Goal: Task Accomplishment & Management: Manage account settings

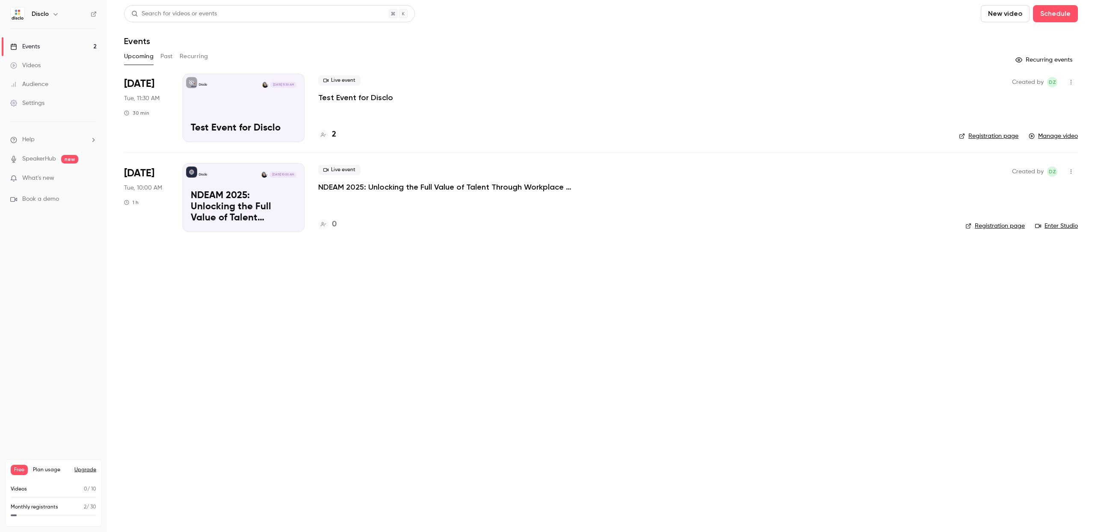
click at [245, 184] on div "Disclo [DATE] 10:00 AM NDEAM 2025: Unlocking the Full Value of Talent Through W…" at bounding box center [244, 197] width 122 height 68
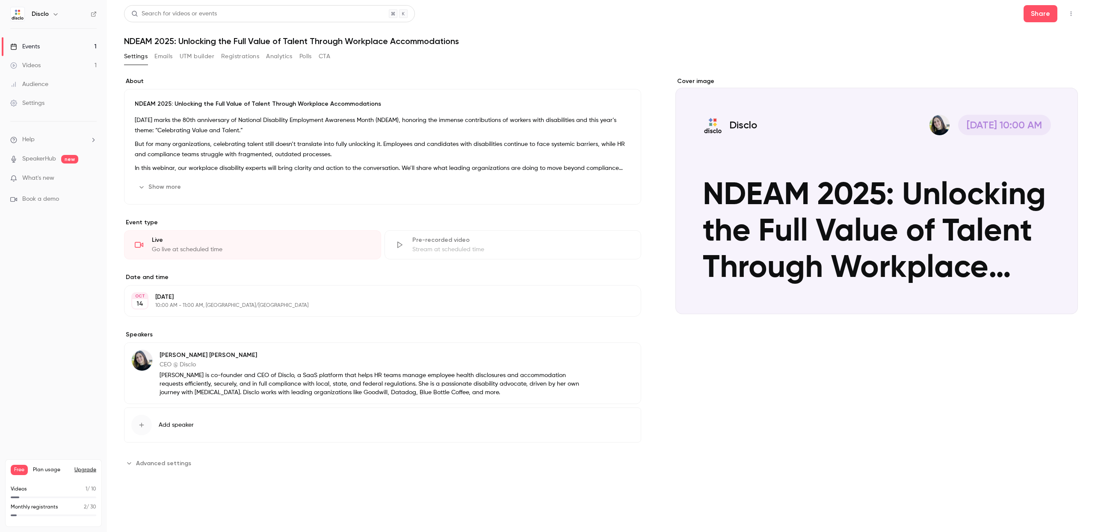
click at [165, 56] on button "Emails" at bounding box center [163, 57] width 18 height 14
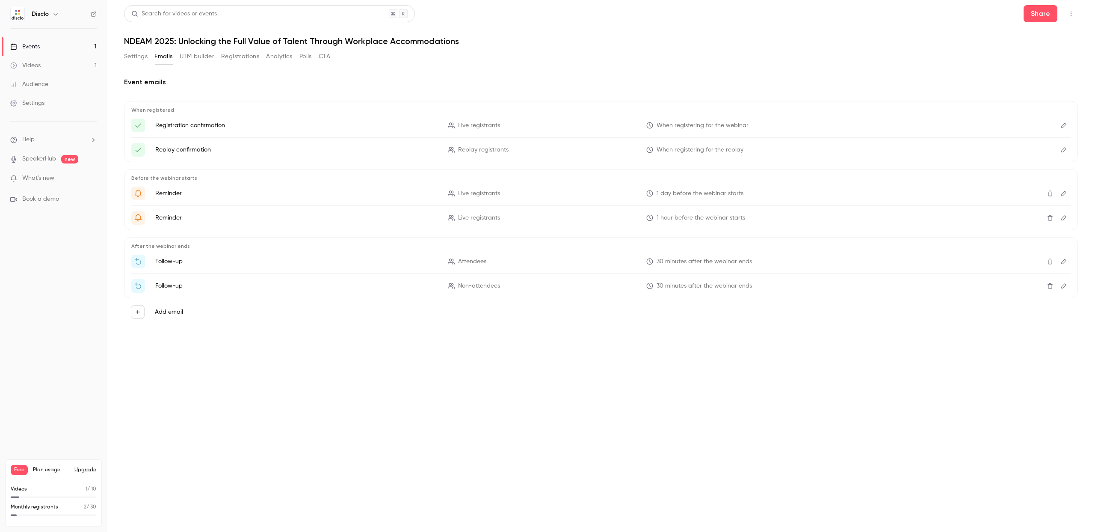
click at [1064, 259] on icon "Edit" at bounding box center [1063, 261] width 5 height 5
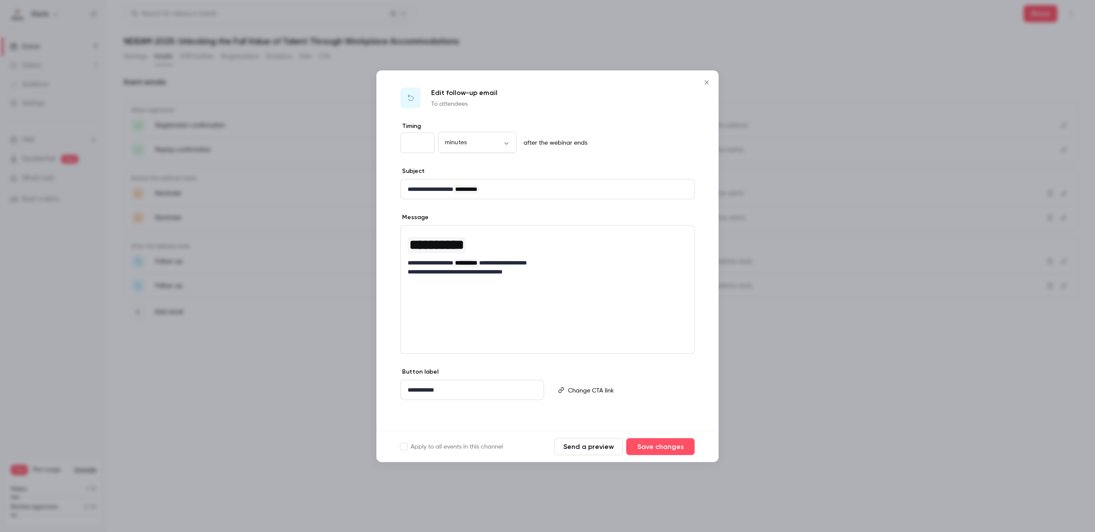
click at [703, 80] on icon "Close" at bounding box center [707, 82] width 10 height 7
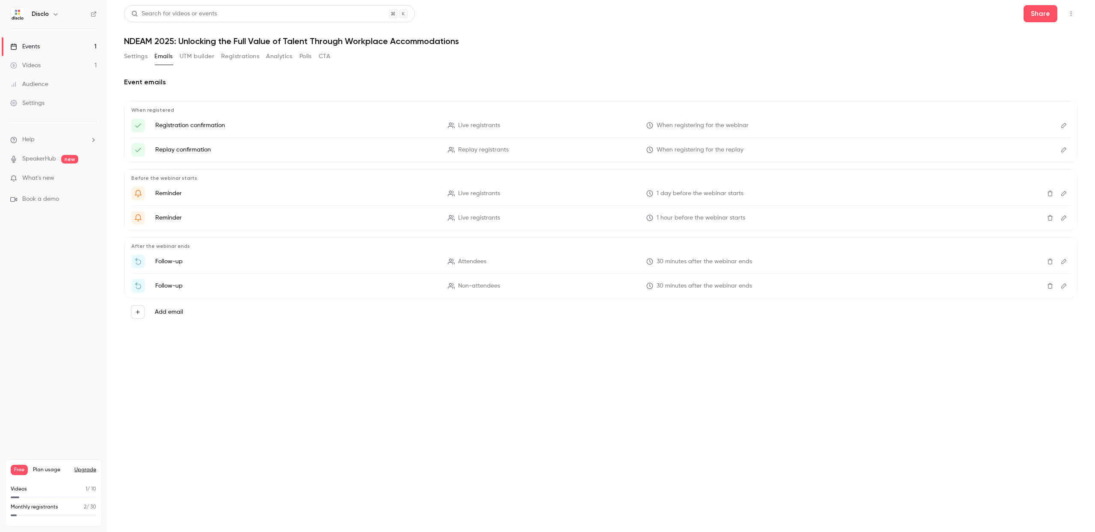
click at [52, 60] on link "Videos 1" at bounding box center [53, 65] width 107 height 19
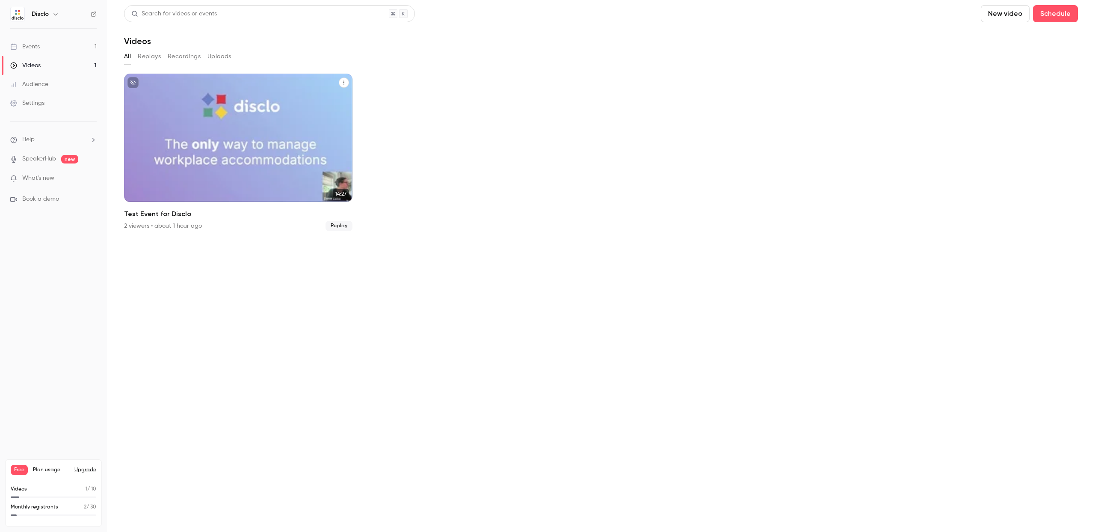
click at [341, 82] on icon "Test Event for Disclo" at bounding box center [343, 82] width 5 height 5
click at [296, 101] on div "Share" at bounding box center [309, 102] width 67 height 9
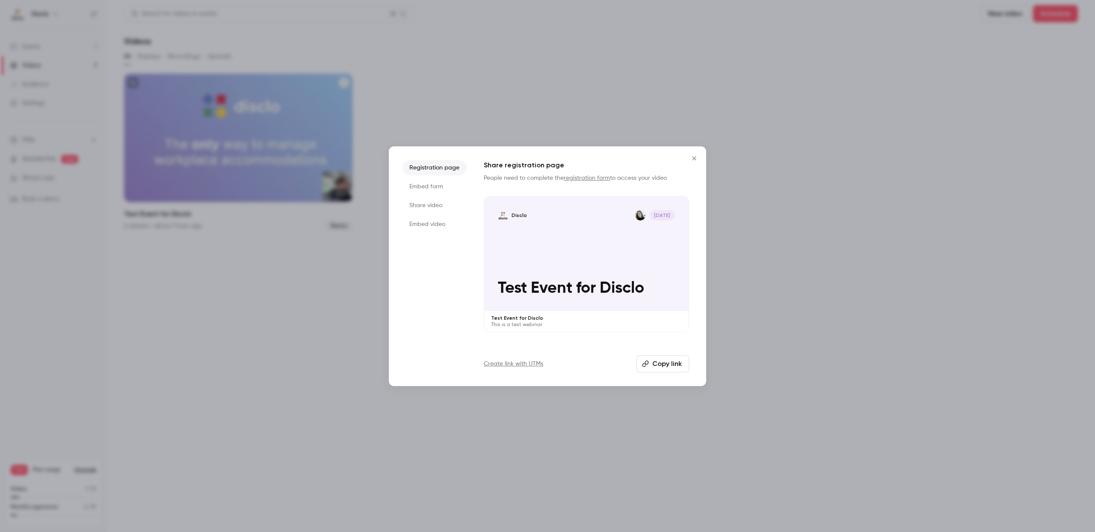
click at [697, 155] on icon "Close" at bounding box center [694, 158] width 10 height 7
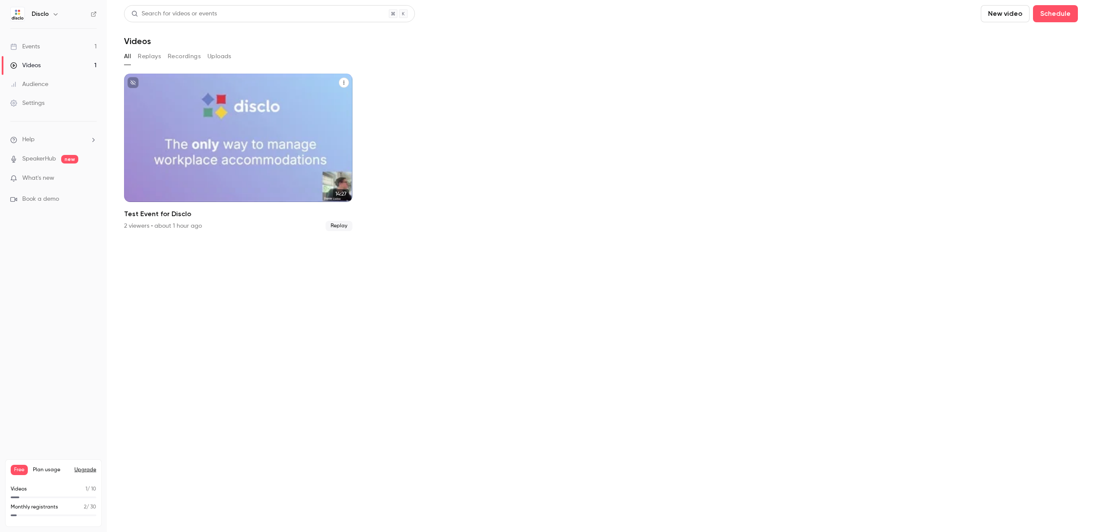
click at [343, 79] on button "Test Event for Disclo" at bounding box center [344, 82] width 10 height 10
click at [36, 50] on div at bounding box center [547, 266] width 1095 height 532
click at [36, 45] on div "Events" at bounding box center [25, 46] width 30 height 9
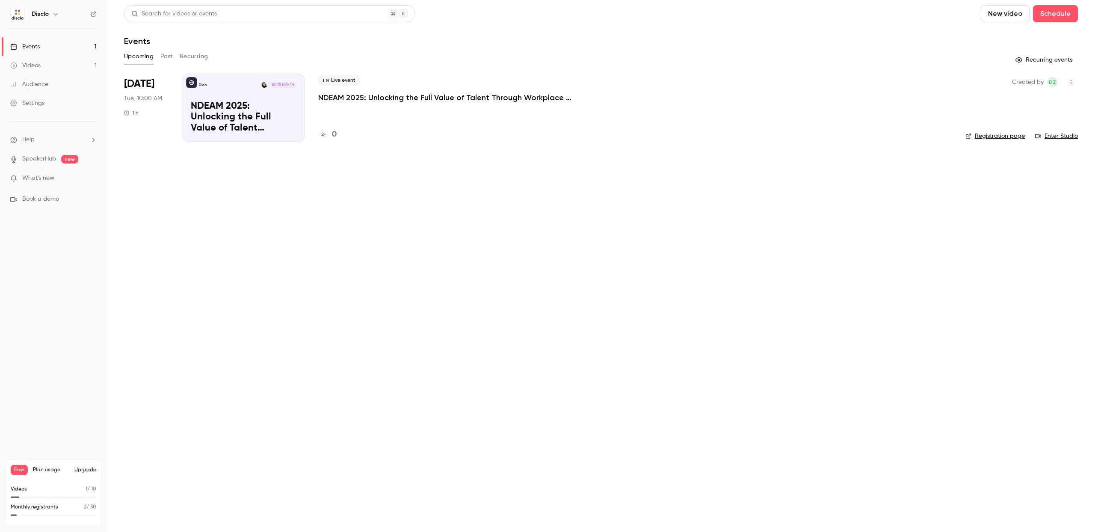
click at [446, 103] on div "Live event NDEAM 2025: Unlocking the Full Value of Talent Through Workplace Acc…" at bounding box center [635, 108] width 634 height 68
click at [244, 96] on div "Disclo [DATE] 10:00 AM NDEAM 2025: Unlocking the Full Value of Talent Through W…" at bounding box center [244, 108] width 122 height 68
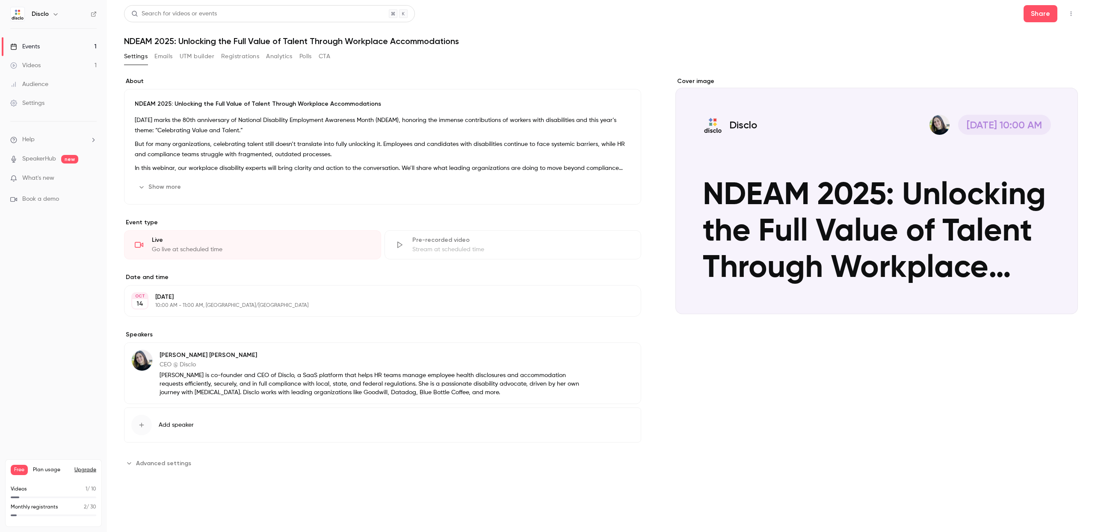
click at [169, 61] on button "Emails" at bounding box center [163, 57] width 18 height 14
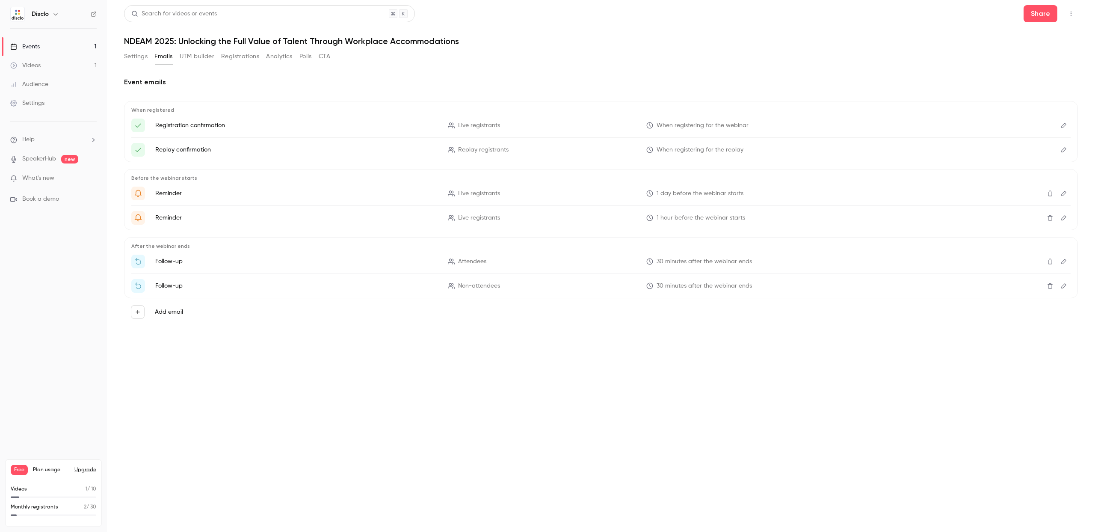
click at [141, 314] on button "Add email" at bounding box center [138, 312] width 14 height 14
click at [206, 312] on p "Follow-up" at bounding box center [201, 311] width 37 height 10
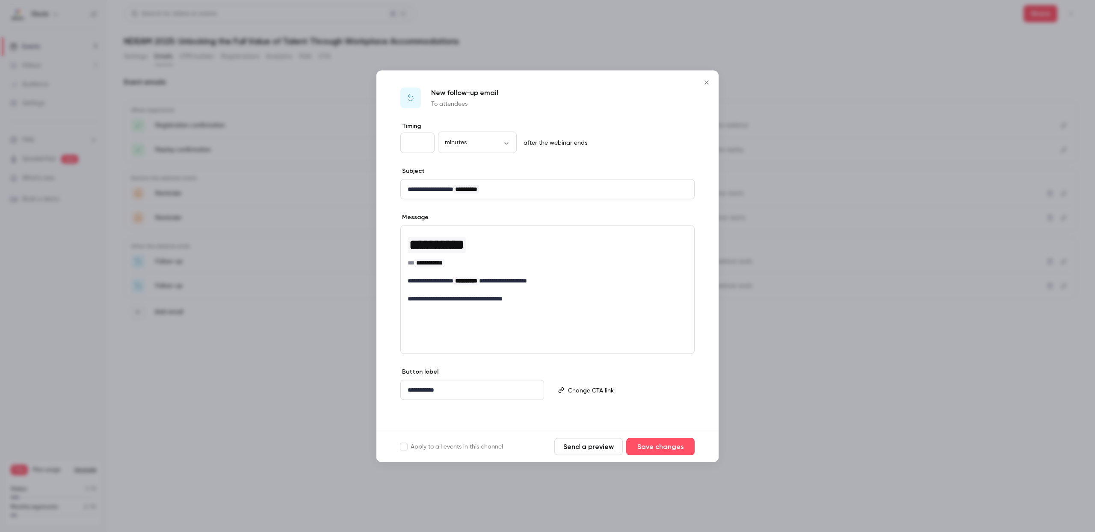
click at [599, 388] on p "editor" at bounding box center [627, 389] width 119 height 9
click at [709, 81] on icon "Close" at bounding box center [707, 82] width 10 height 7
